Goal: Transaction & Acquisition: Subscribe to service/newsletter

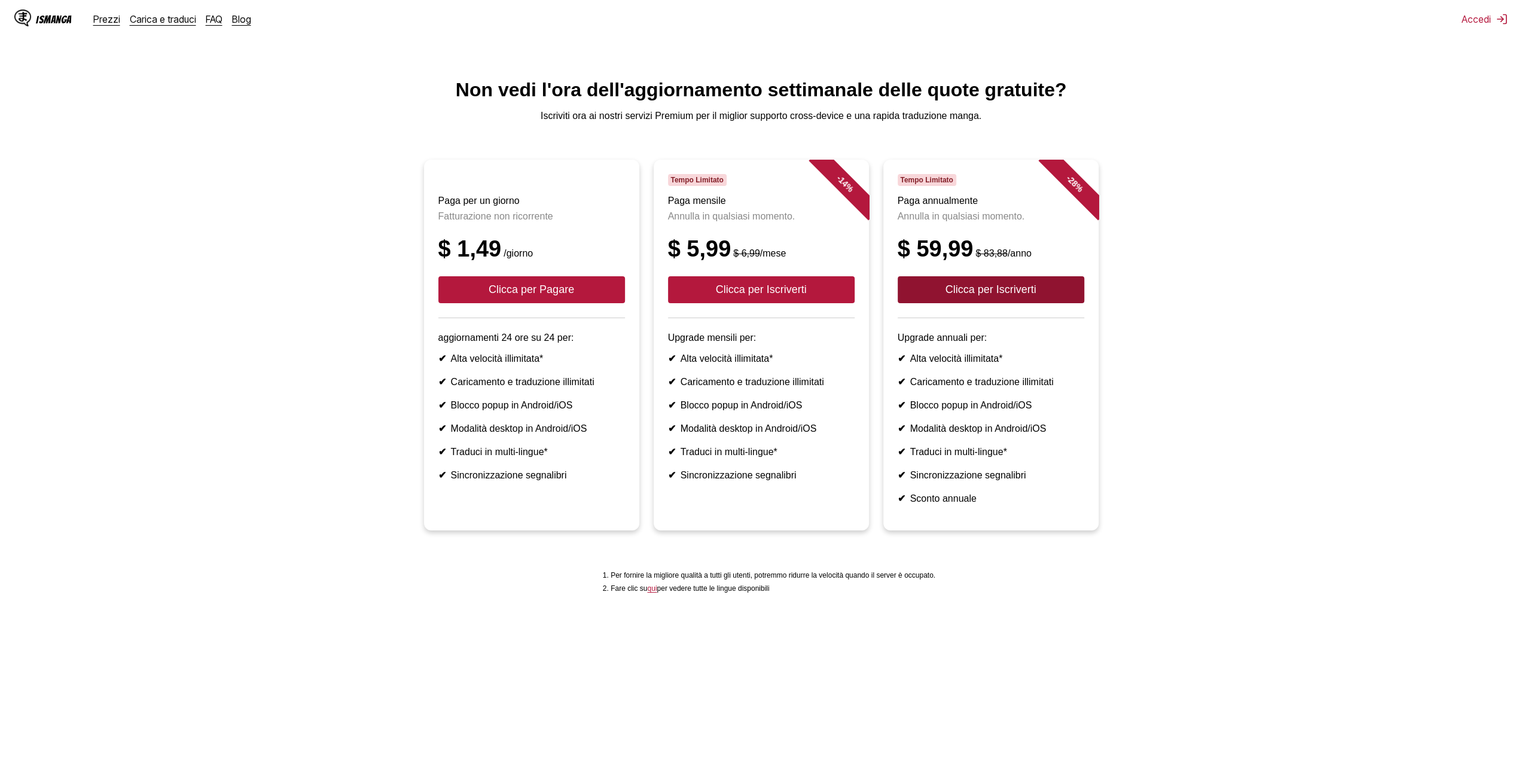
click at [956, 293] on button "Clicca per Iscriverti" at bounding box center [992, 290] width 187 height 27
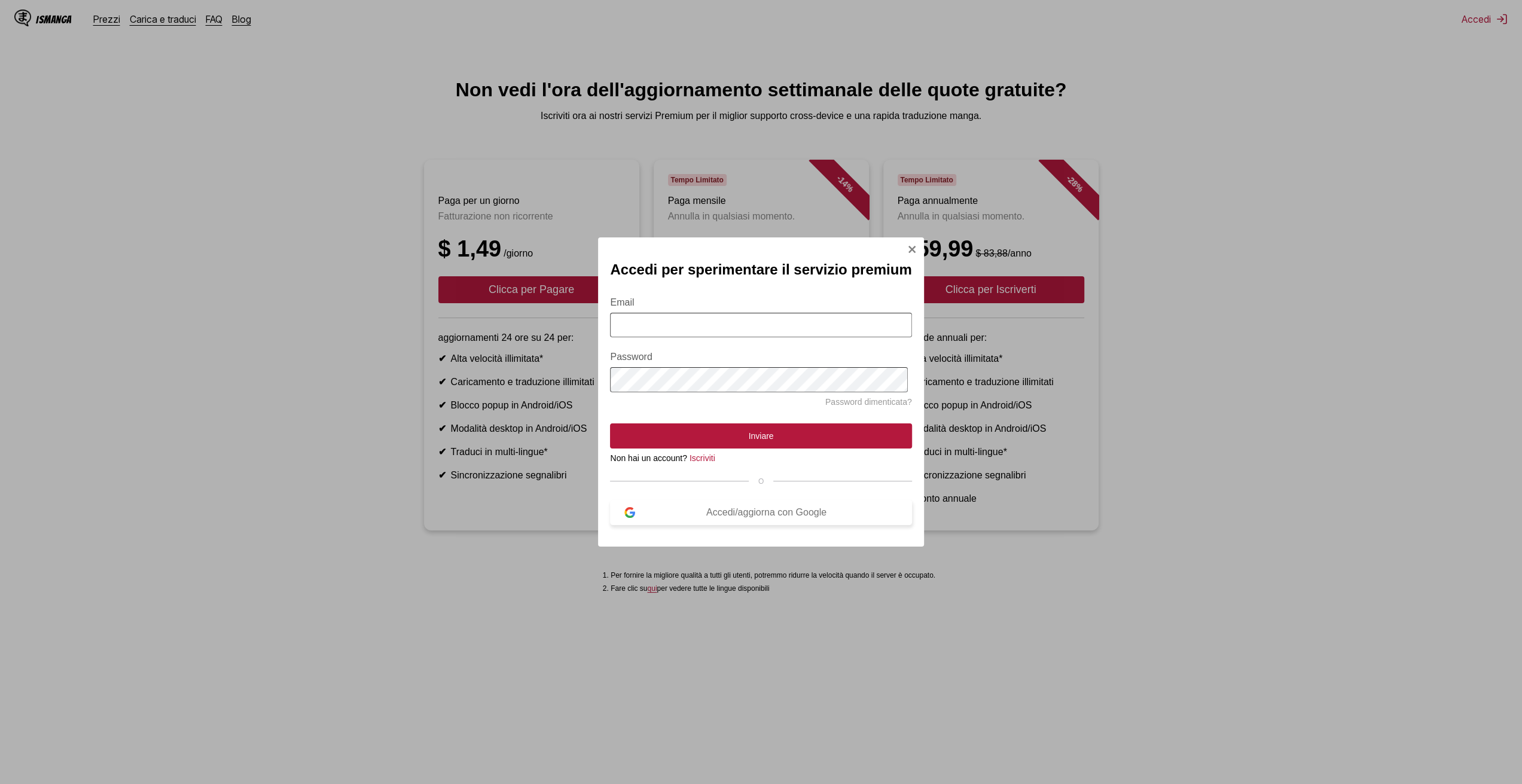
click at [746, 517] on font "Accedi/aggiorna con Google" at bounding box center [767, 512] width 120 height 10
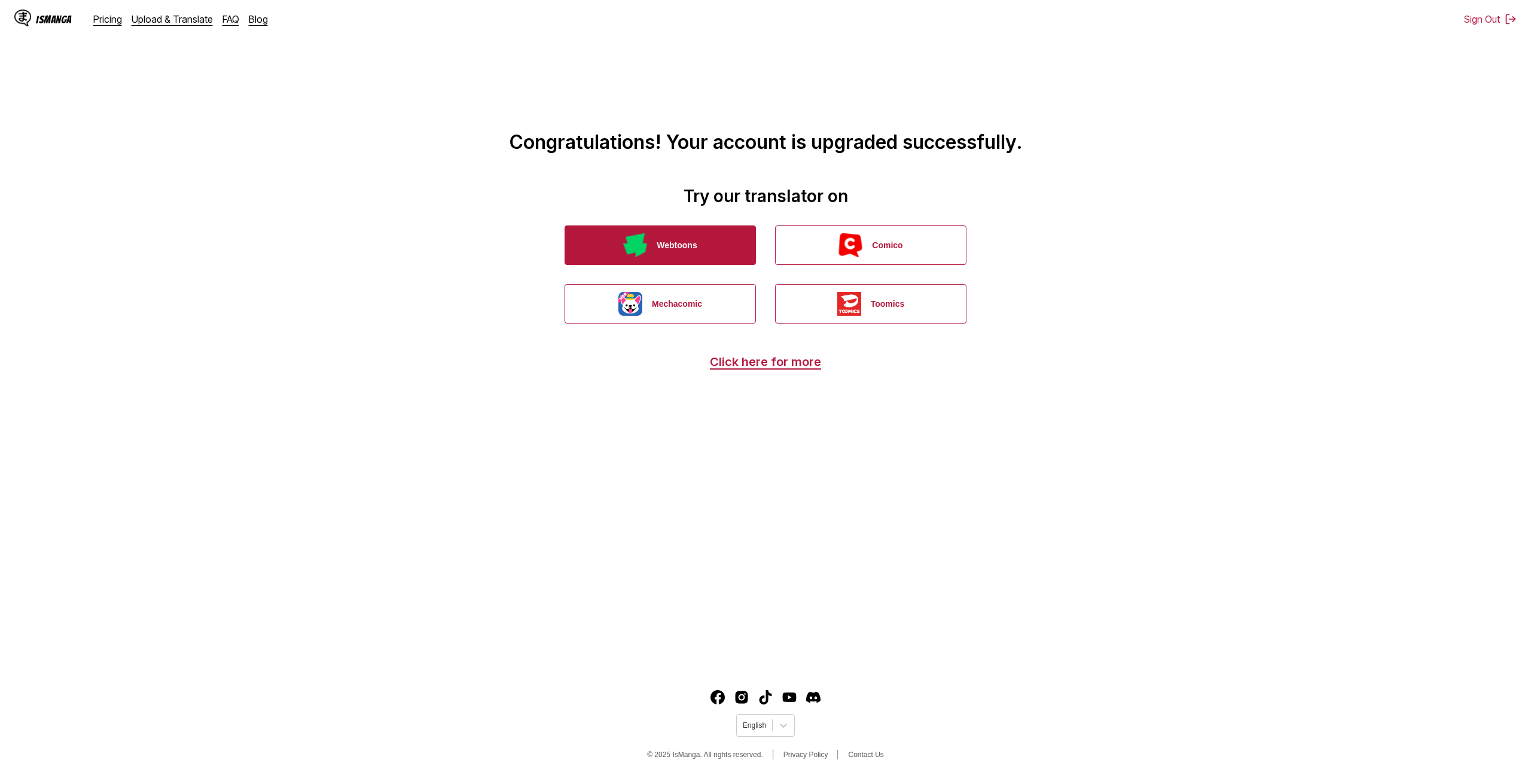
click at [700, 244] on button "Webtoons" at bounding box center [660, 245] width 192 height 40
